Goal: Go to known website: Access a specific website the user already knows

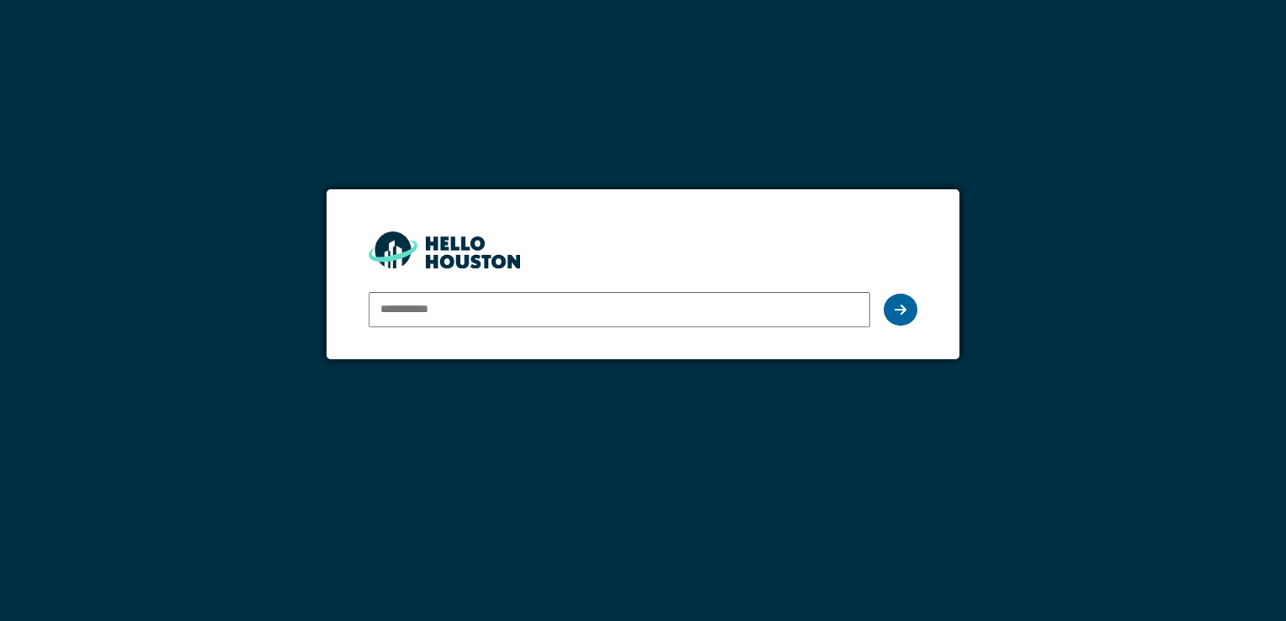
type input "**********"
click at [903, 311] on icon at bounding box center [900, 309] width 12 height 13
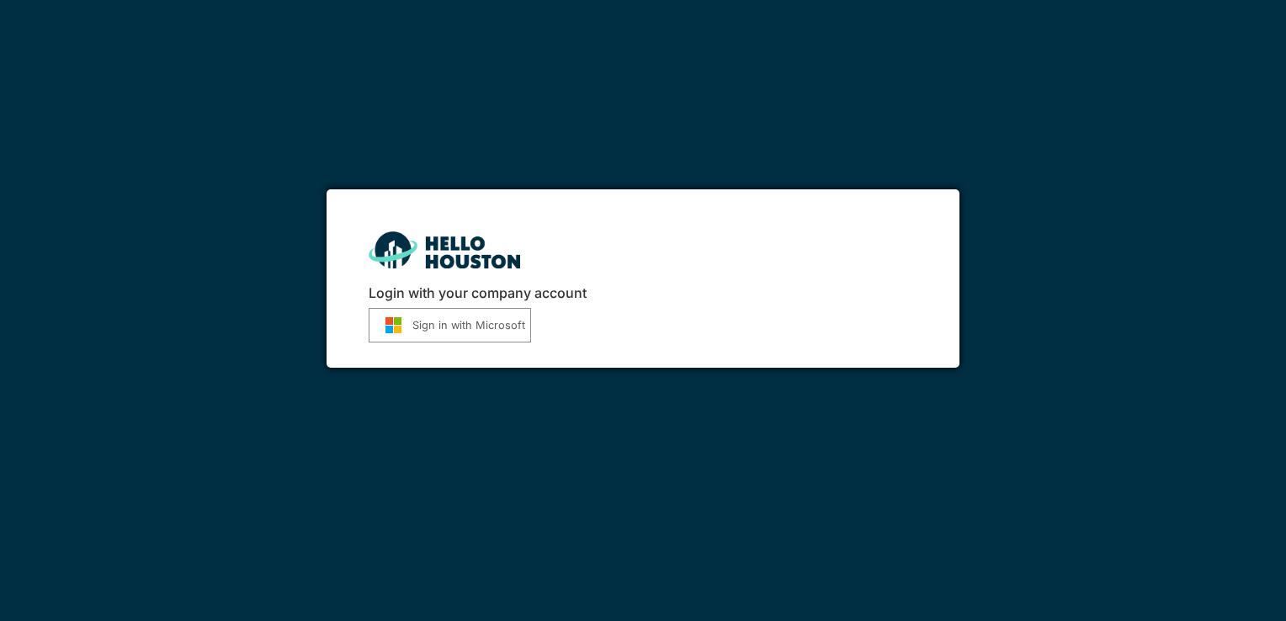
click at [444, 323] on button "Sign in with Microsoft" at bounding box center [449, 325] width 162 height 34
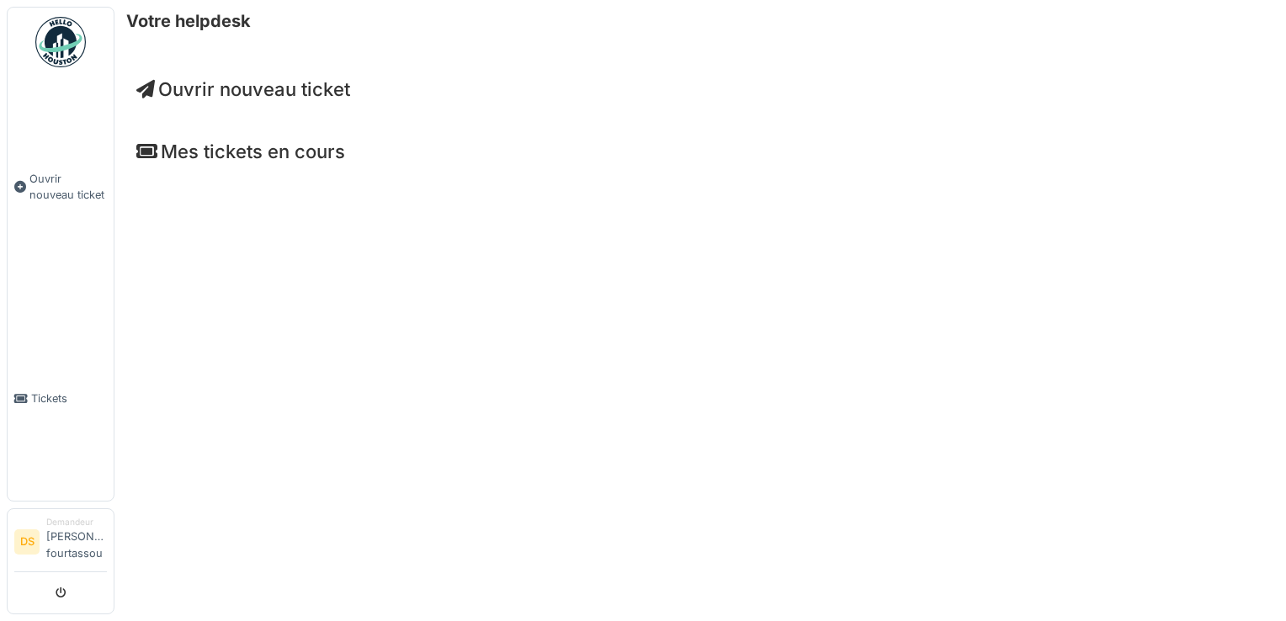
click at [643, 301] on div "Votre helpdesk Ouvrir nouveau ticket Mes tickets en cours" at bounding box center [699, 310] width 1171 height 621
